Goal: Task Accomplishment & Management: Manage account settings

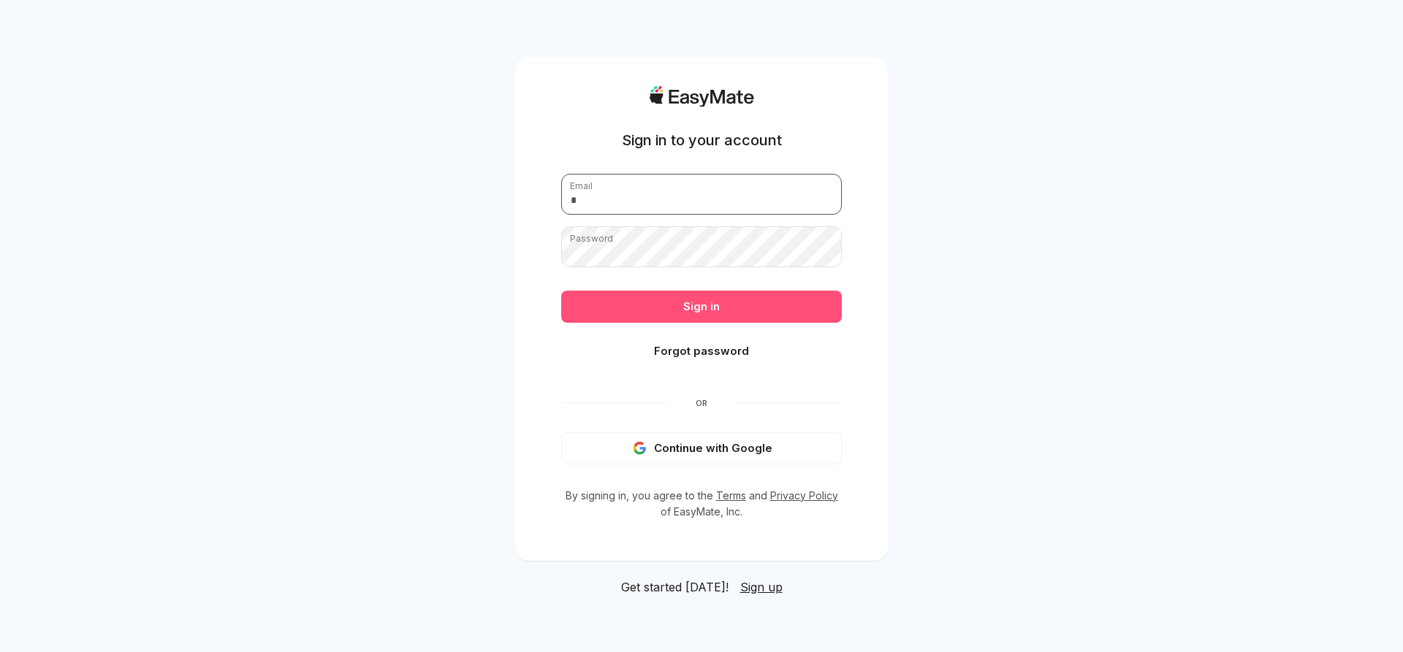
type input "**********"
click at [698, 305] on button "Sign in" at bounding box center [701, 307] width 281 height 32
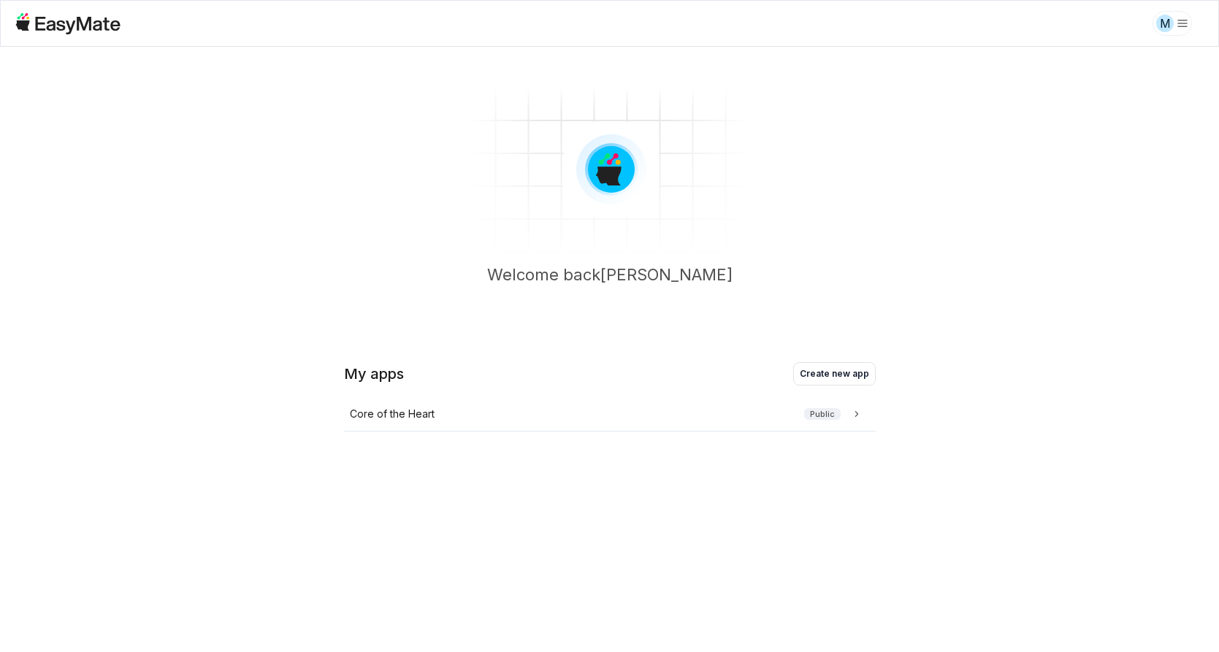
click at [1032, 210] on section "Welcome back [PERSON_NAME]" at bounding box center [609, 193] width 1219 height 292
click at [590, 419] on div "Core of the Heart Public" at bounding box center [607, 414] width 514 height 16
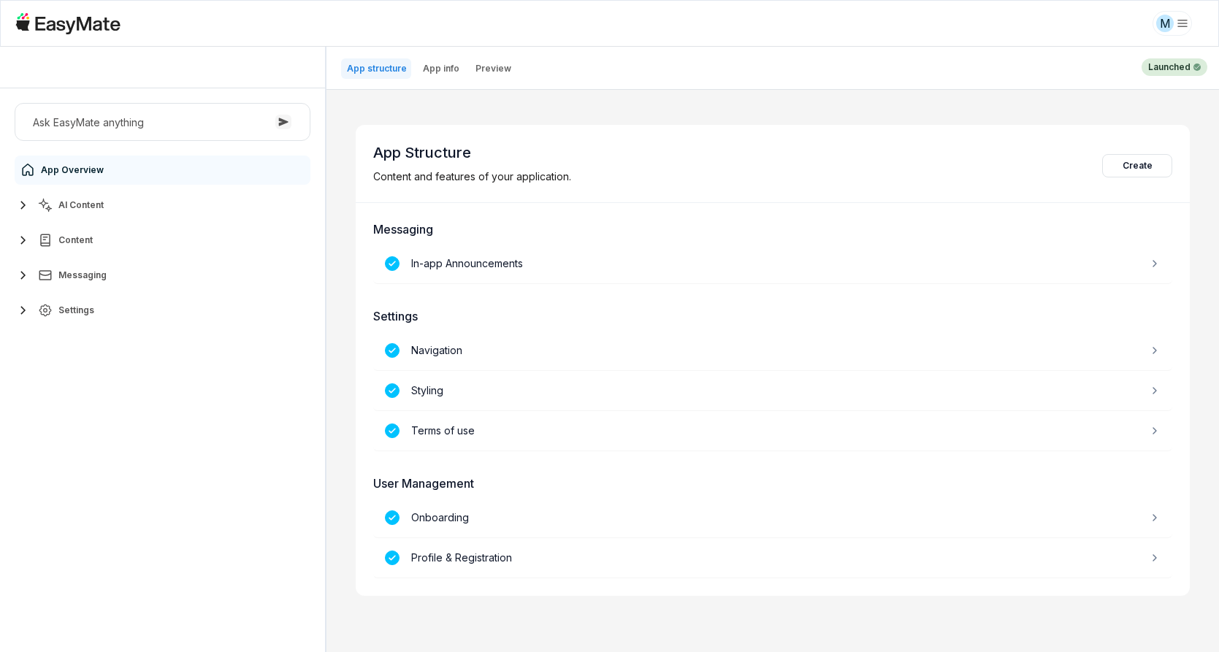
click at [99, 315] on button "Settings" at bounding box center [163, 310] width 296 height 29
click at [113, 462] on link "Users 4742" at bounding box center [170, 462] width 273 height 29
type textarea "*"
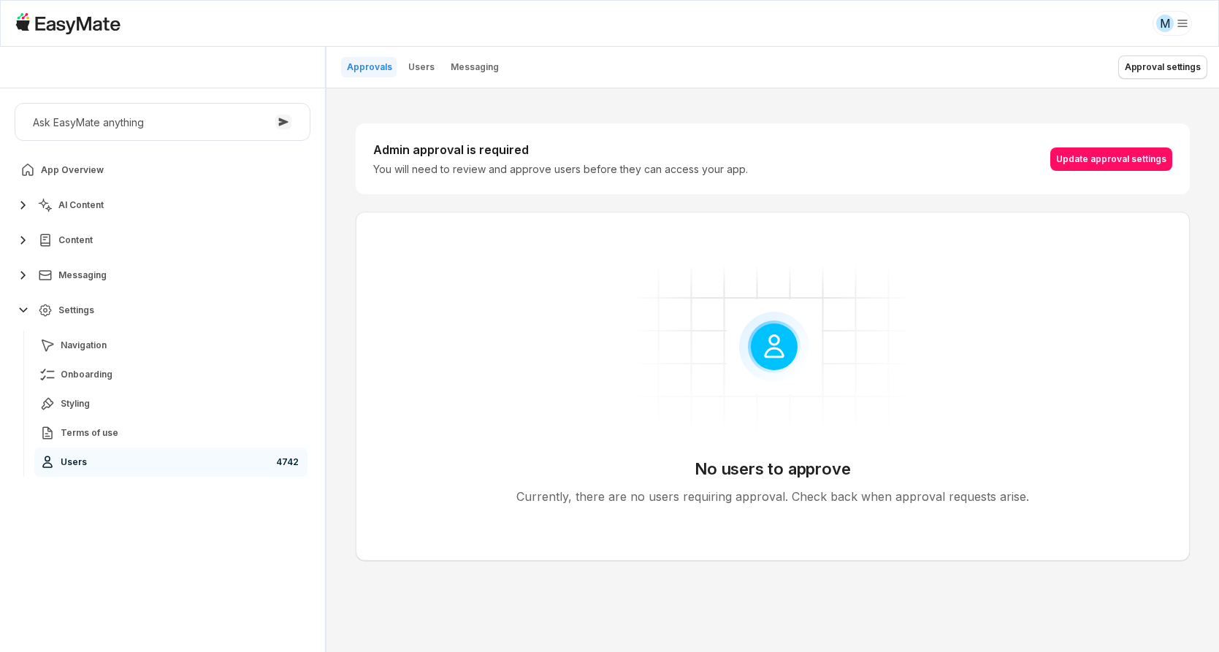
click at [419, 72] on p "Users" at bounding box center [421, 67] width 26 height 12
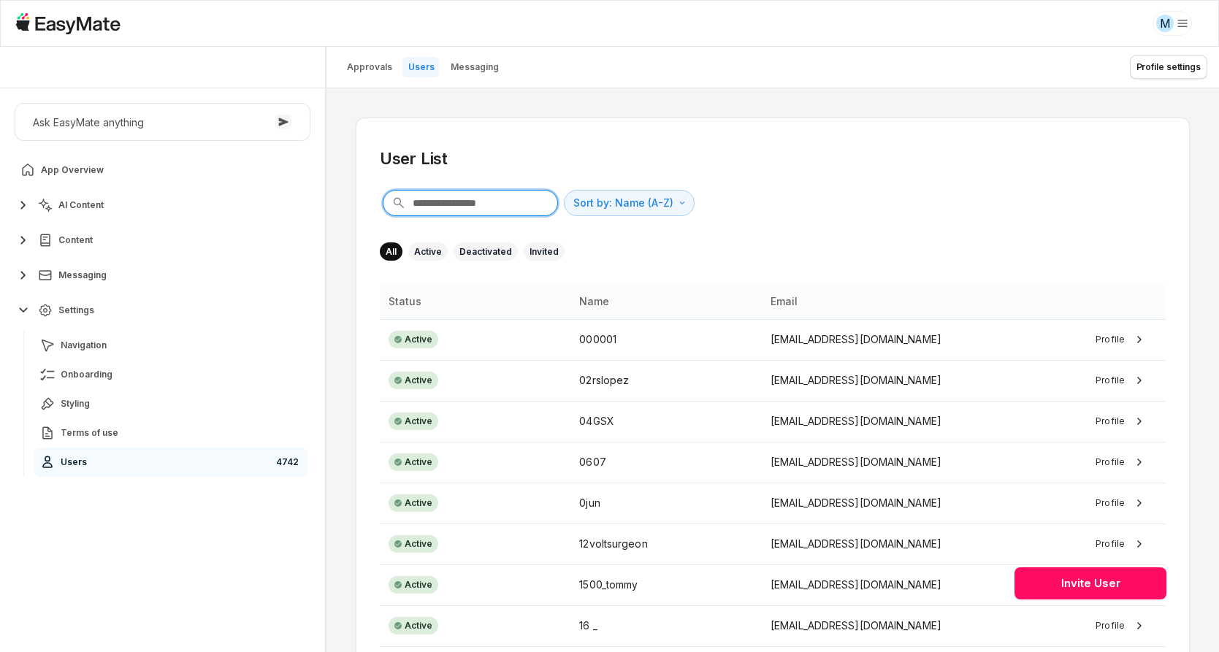
click at [441, 199] on input "text" at bounding box center [470, 203] width 175 height 26
paste input "**********"
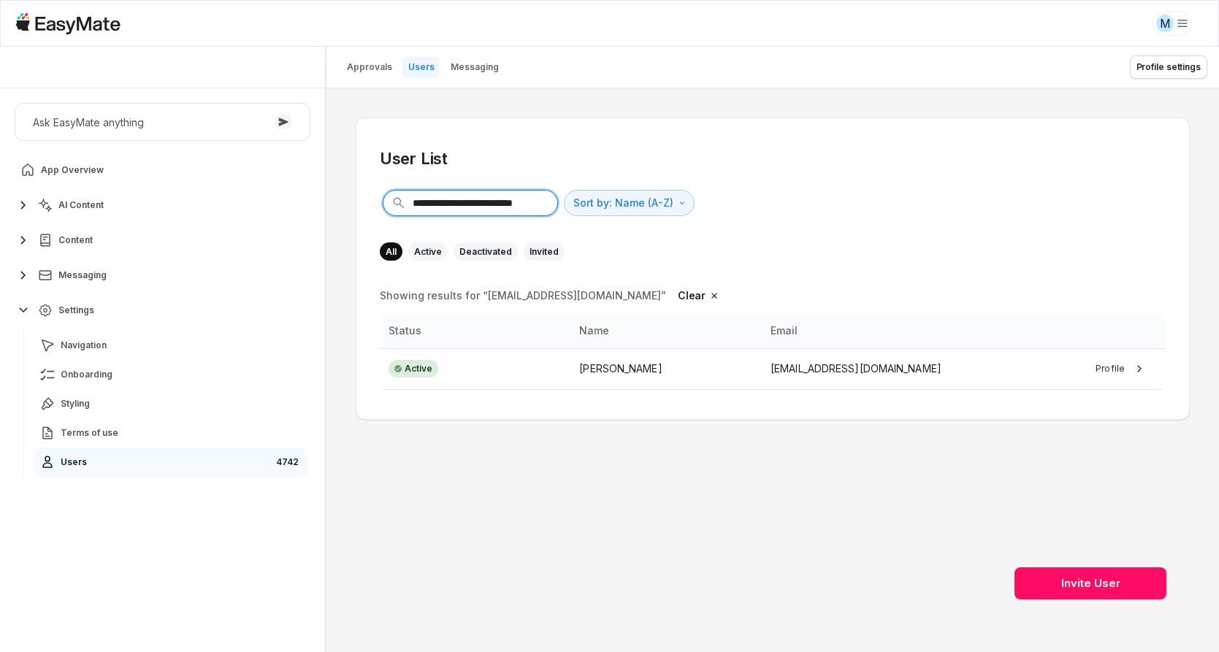
type input "**********"
click at [696, 368] on div "[PERSON_NAME]" at bounding box center [666, 369] width 174 height 16
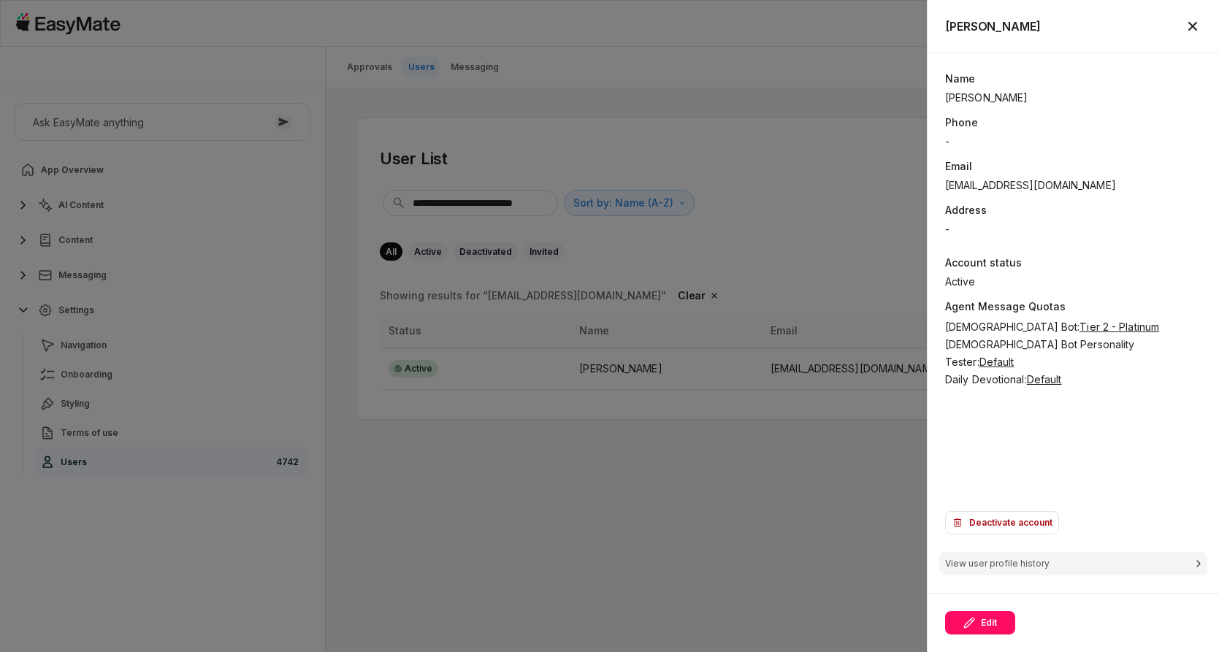
click at [1002, 408] on div "Name [PERSON_NAME] Phone - Email [EMAIL_ADDRESS][DOMAIN_NAME] Address - Account…" at bounding box center [1073, 287] width 256 height 432
click at [1217, 376] on div "Name [PERSON_NAME] Phone - Email [EMAIL_ADDRESS][DOMAIN_NAME] Address - Account…" at bounding box center [1074, 302] width 292 height 499
click at [1214, 370] on div "Name [PERSON_NAME] Phone - Email [EMAIL_ADDRESS][DOMAIN_NAME] Address - Account…" at bounding box center [1074, 302] width 292 height 499
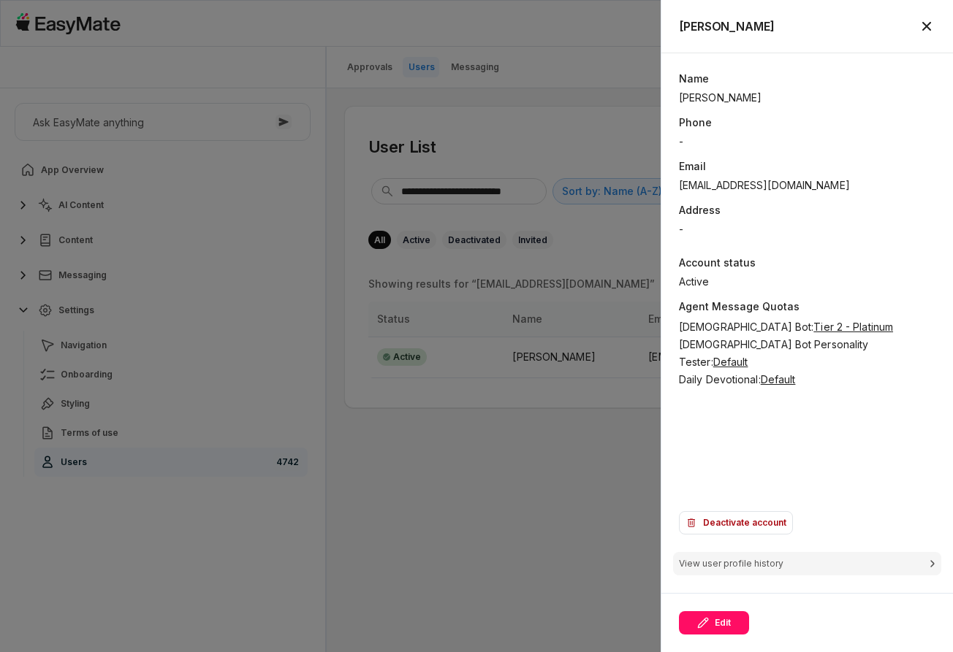
click at [794, 429] on div "Name [PERSON_NAME] Phone - Email [EMAIL_ADDRESS][DOMAIN_NAME] Address - Account…" at bounding box center [807, 287] width 256 height 432
click at [813, 329] on span "Tier 2 - Platinum" at bounding box center [853, 327] width 80 height 12
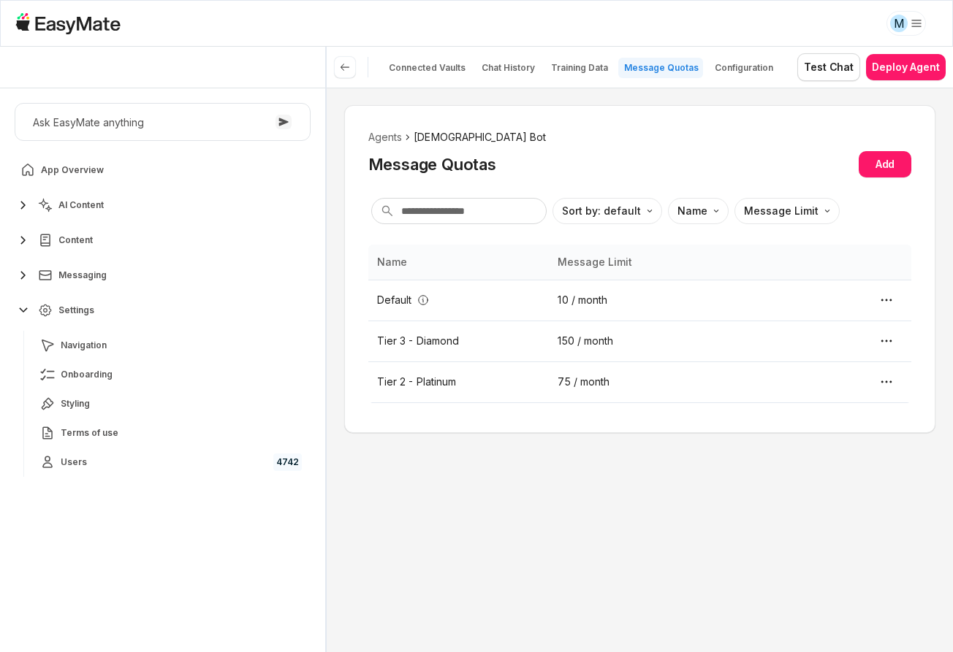
click at [741, 509] on div "Agents [DEMOGRAPHIC_DATA] Bot Message Quotas Add Sort by: default Direction Nam…" at bounding box center [640, 370] width 626 height 565
click at [286, 508] on div "Ask EasyMate anything App Overview AI Content Content Messaging Settings Naviga…" at bounding box center [162, 370] width 325 height 564
click at [345, 501] on div "Agents [DEMOGRAPHIC_DATA] Bot Message Quotas Add Sort by: default Direction Nam…" at bounding box center [640, 370] width 626 height 565
type textarea "*"
